Goal: Task Accomplishment & Management: Manage account settings

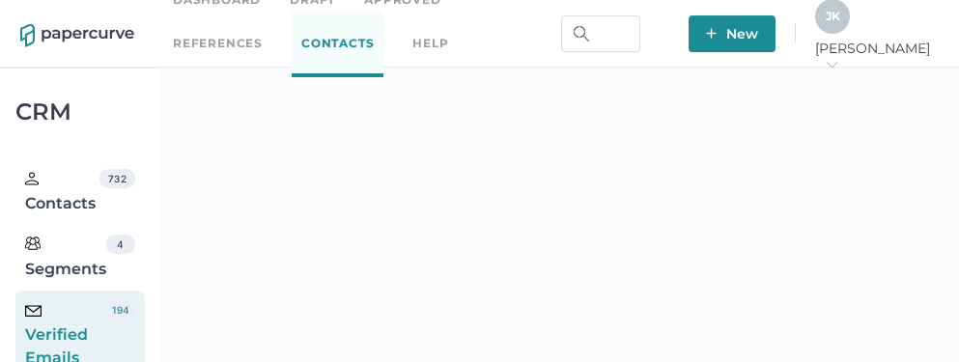
click at [850, 31] on div "J K" at bounding box center [832, 16] width 35 height 35
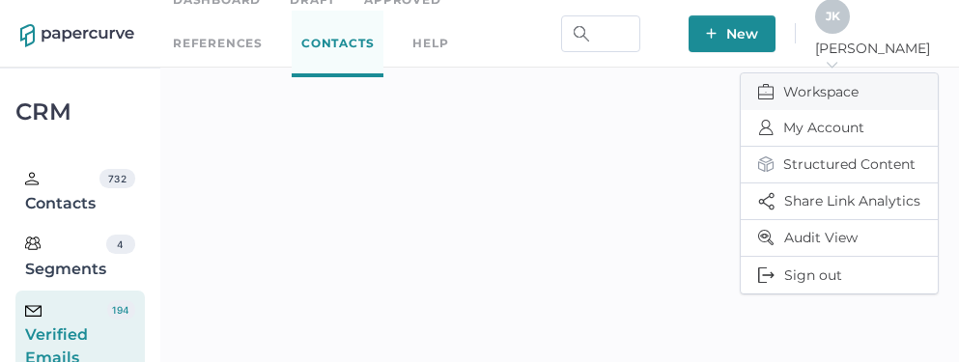
click at [809, 83] on span "Workspace" at bounding box center [839, 91] width 162 height 37
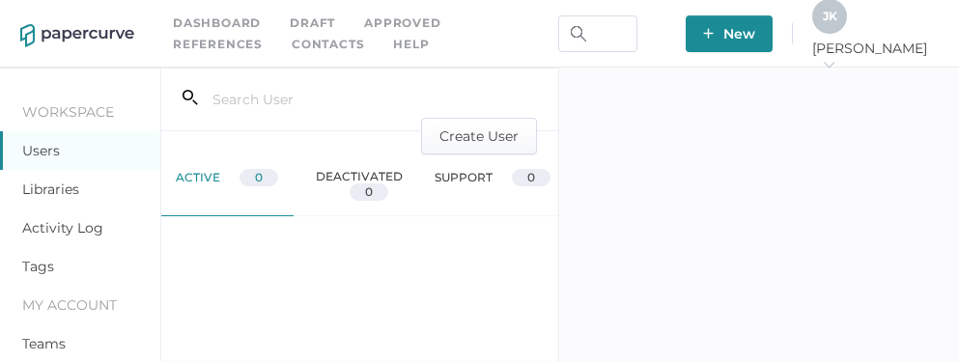
click at [67, 226] on link "Activity Log" at bounding box center [62, 227] width 81 height 17
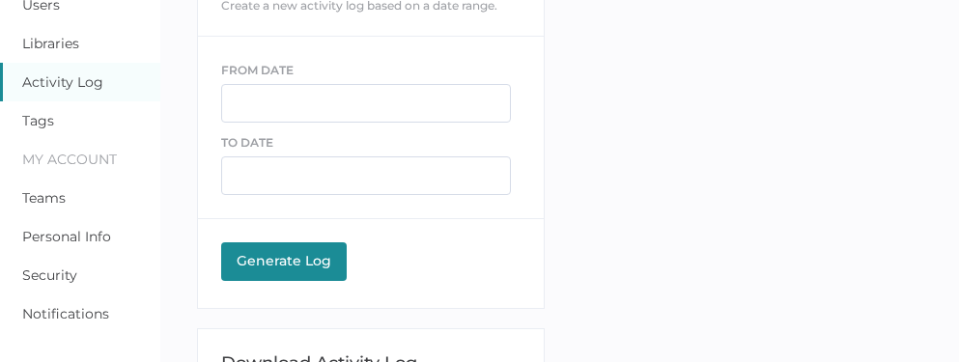
scroll to position [131, 0]
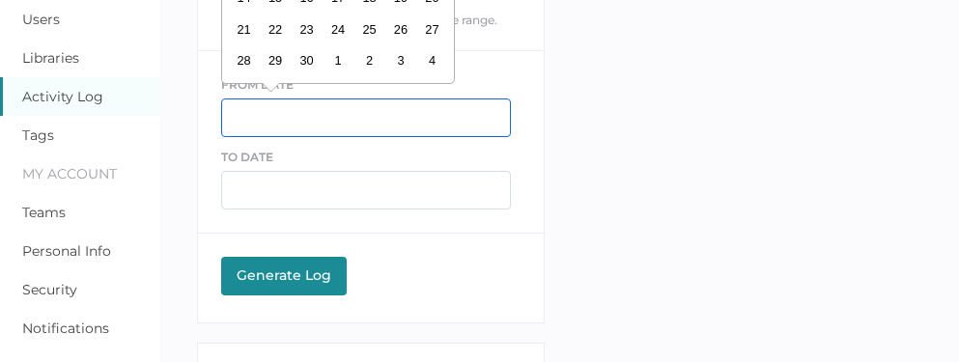
click at [265, 122] on input "text" at bounding box center [366, 117] width 290 height 39
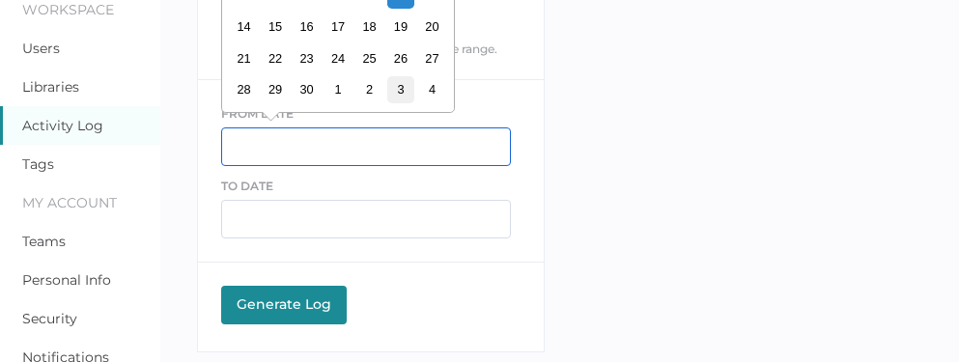
scroll to position [0, 0]
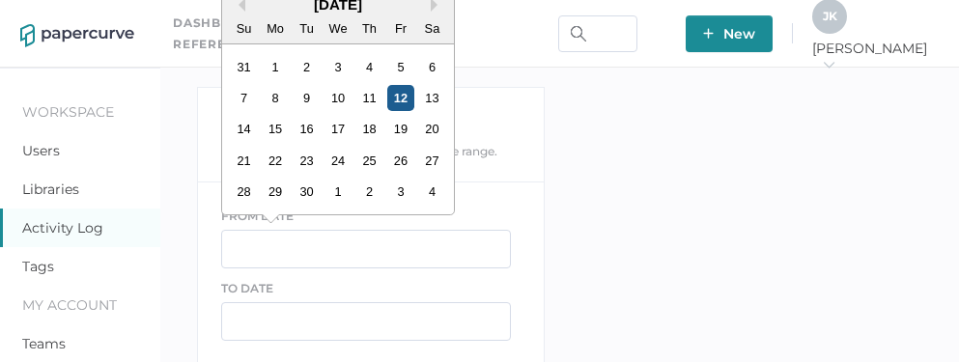
click at [398, 101] on div "12" at bounding box center [400, 98] width 26 height 26
type input "09/12/2025"
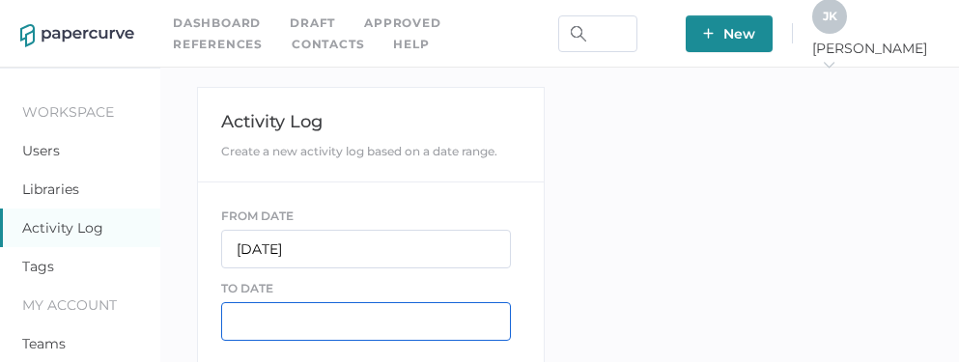
click at [266, 327] on input "text" at bounding box center [366, 321] width 290 height 39
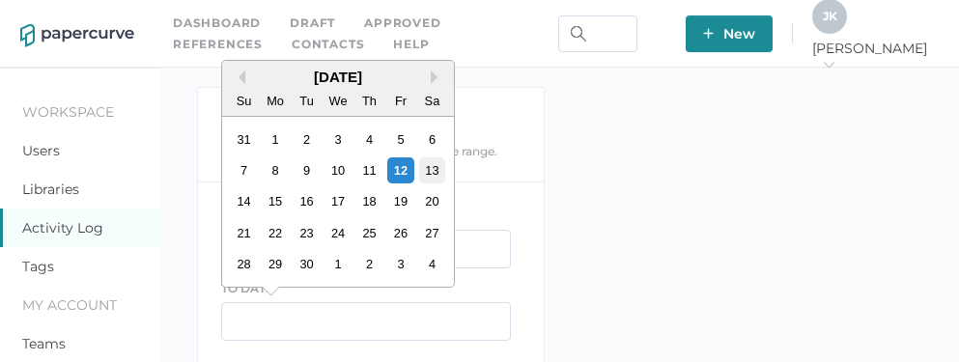
click at [438, 168] on div "13" at bounding box center [431, 170] width 26 height 26
type input "09/13/2025"
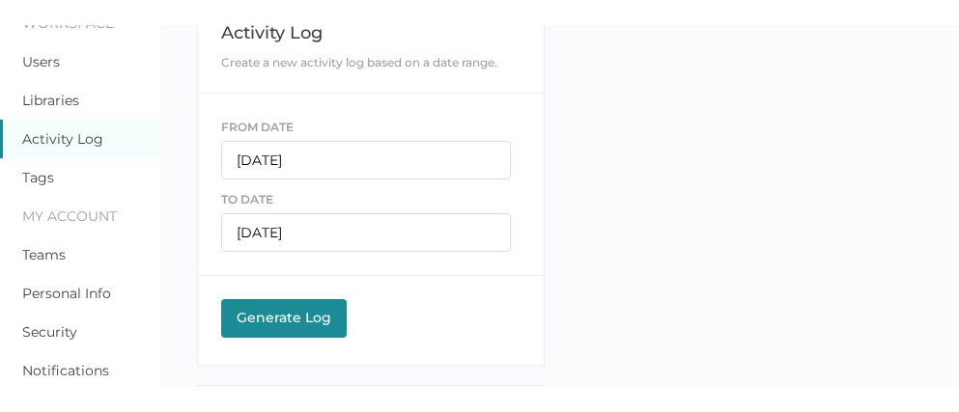
scroll to position [119, 0]
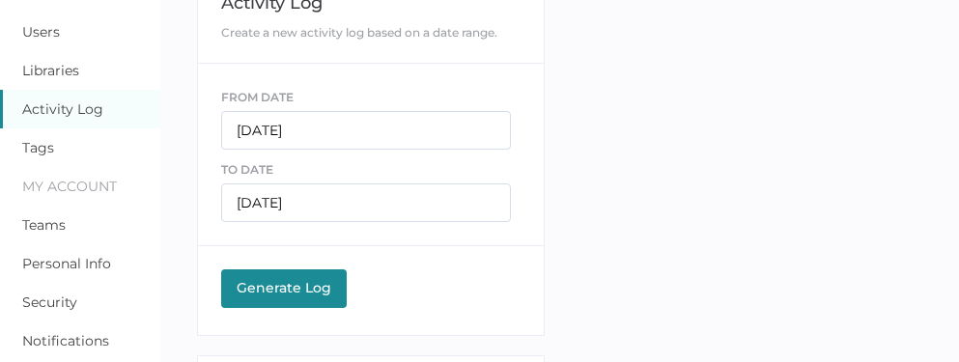
click at [268, 301] on button "Generate Log Processing" at bounding box center [284, 288] width 126 height 39
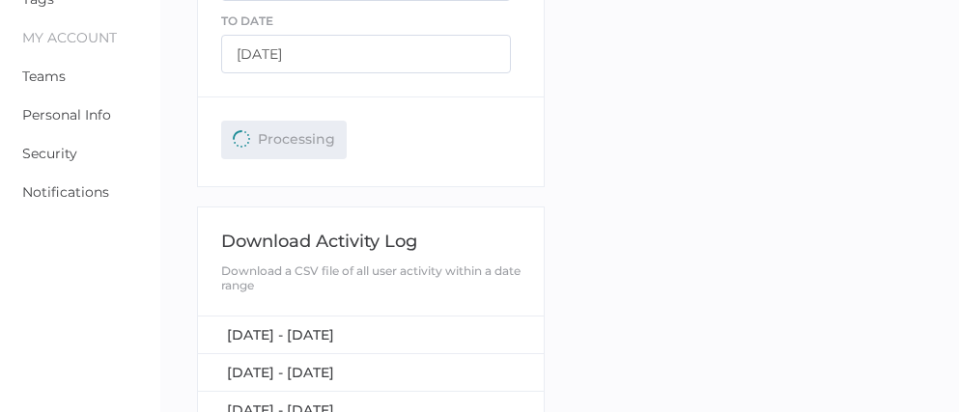
scroll to position [275, 0]
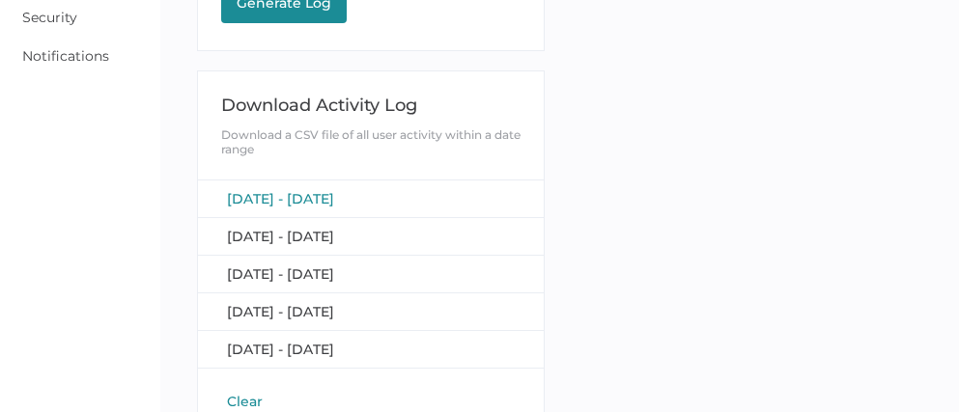
click at [334, 192] on span "[DATE] - [DATE]" at bounding box center [280, 198] width 107 height 17
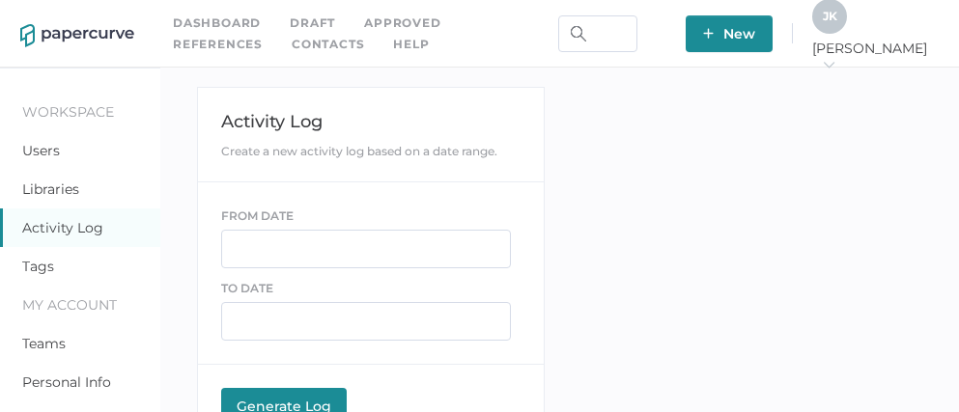
click at [292, 47] on link "Contacts" at bounding box center [328, 44] width 72 height 21
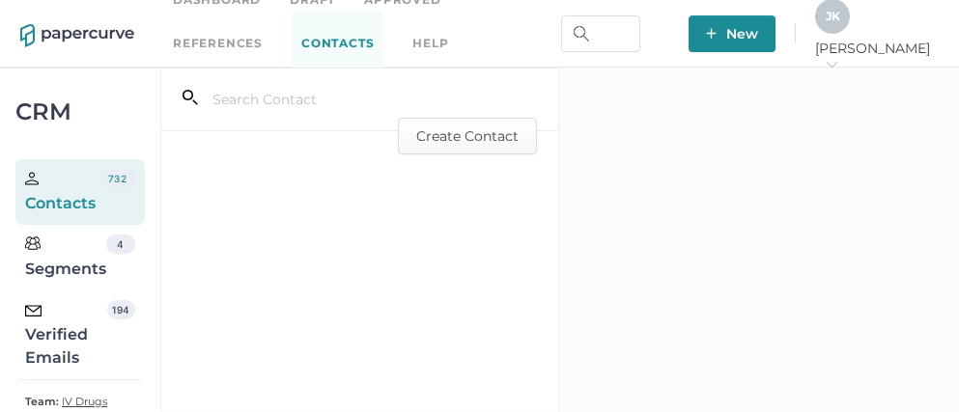
click at [78, 338] on div "Verified Emails" at bounding box center [66, 335] width 82 height 70
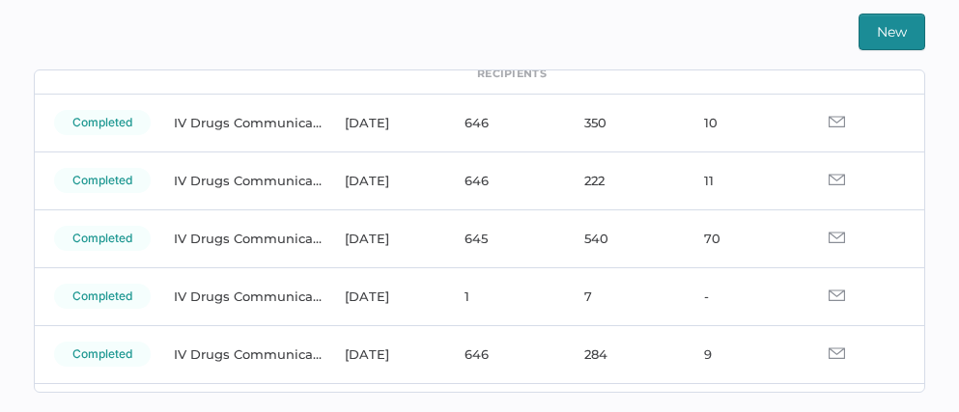
scroll to position [93, 0]
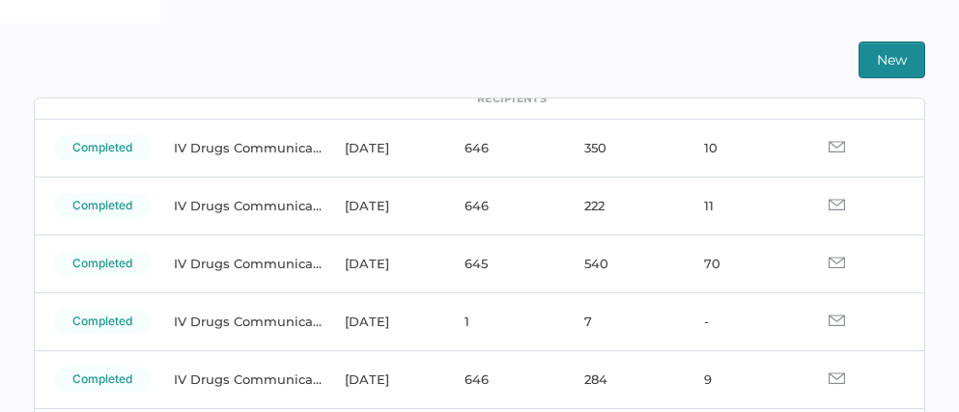
scroll to position [115, 0]
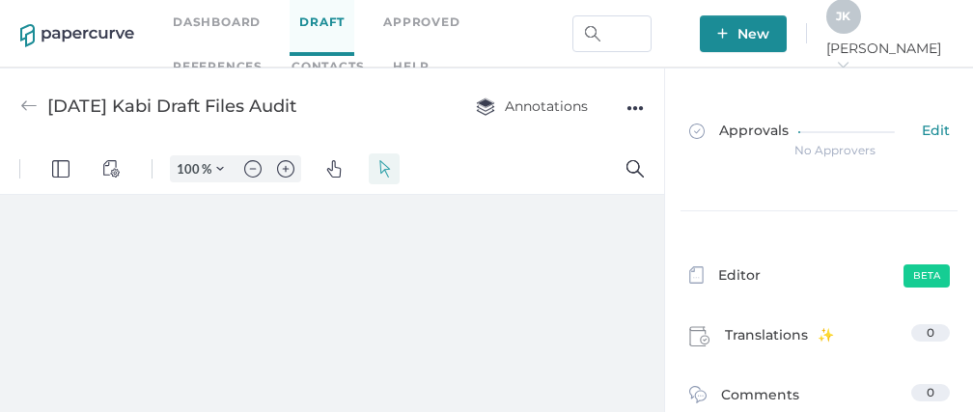
type input "111"
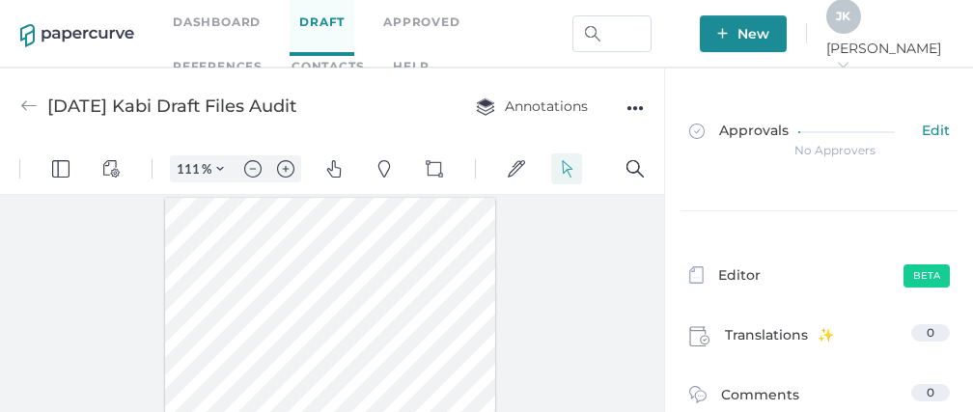
scroll to position [1, 0]
